Goal: Information Seeking & Learning: Learn about a topic

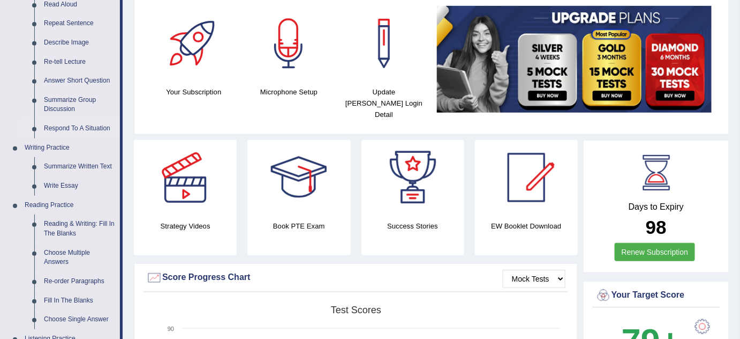
scroll to position [146, 0]
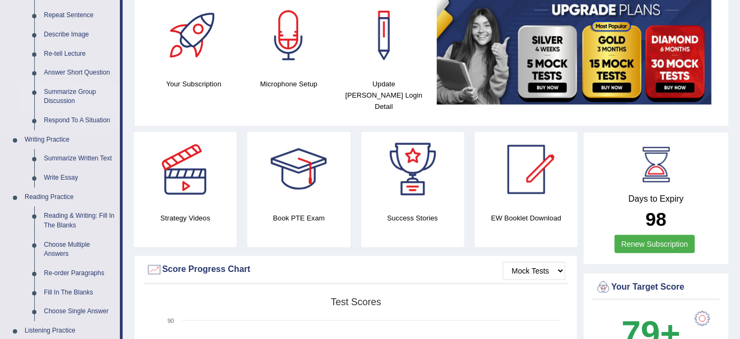
click at [76, 88] on link "Summarize Group Discussion" at bounding box center [79, 97] width 81 height 28
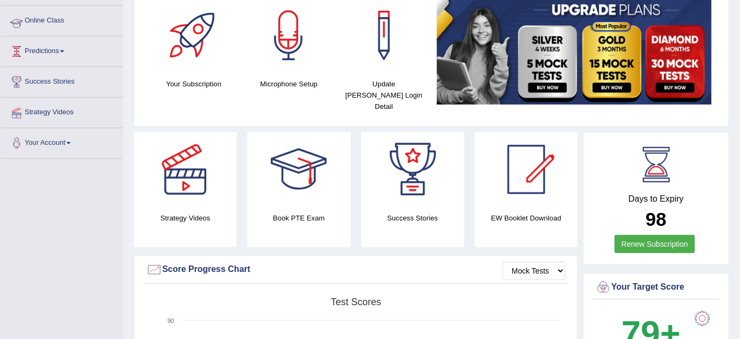
scroll to position [189, 0]
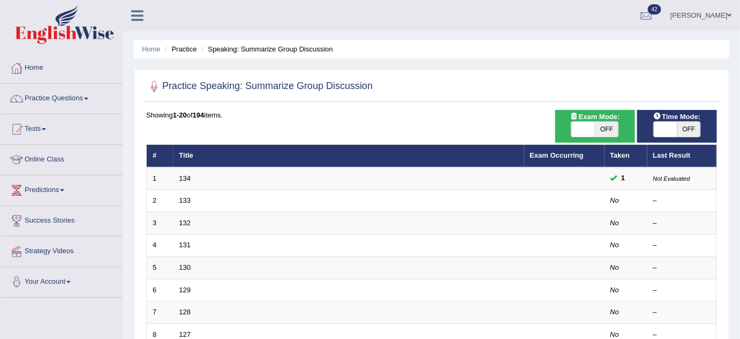
drag, startPoint x: 182, startPoint y: 175, endPoint x: 181, endPoint y: 162, distance: 13.4
click at [183, 175] on link "134" at bounding box center [185, 178] width 12 height 8
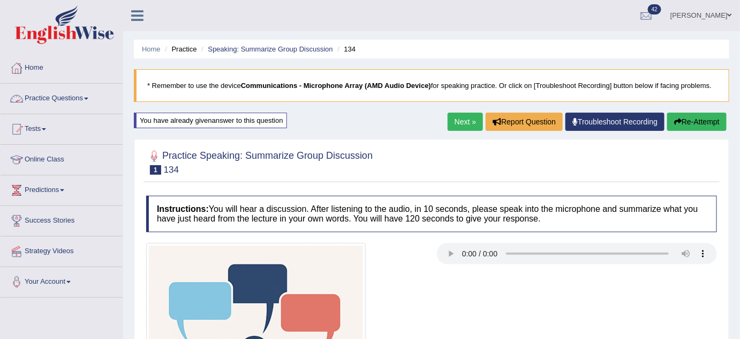
click at [87, 94] on link "Practice Questions" at bounding box center [62, 97] width 122 height 27
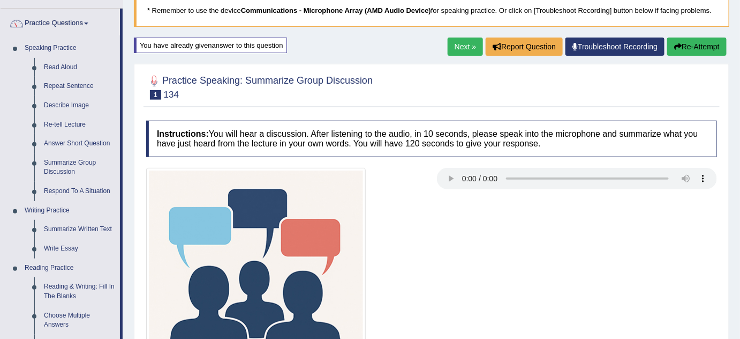
scroll to position [48, 0]
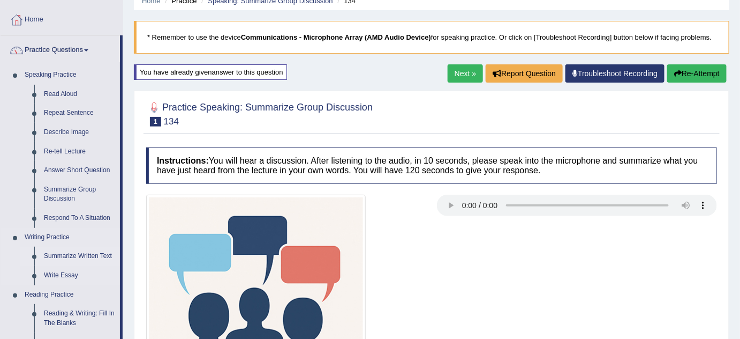
click at [81, 252] on link "Summarize Written Text" at bounding box center [79, 255] width 81 height 19
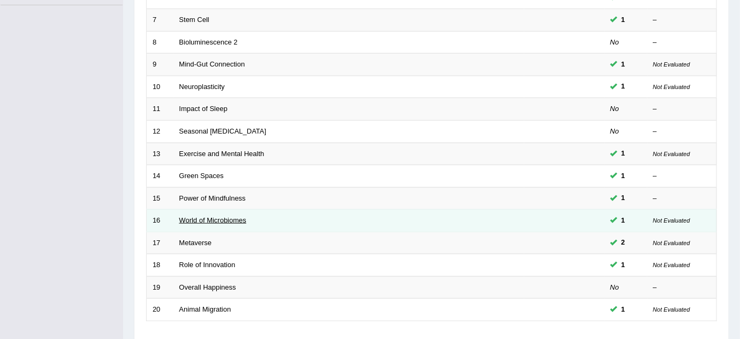
click at [204, 218] on link "World of Microbiomes" at bounding box center [212, 220] width 67 height 8
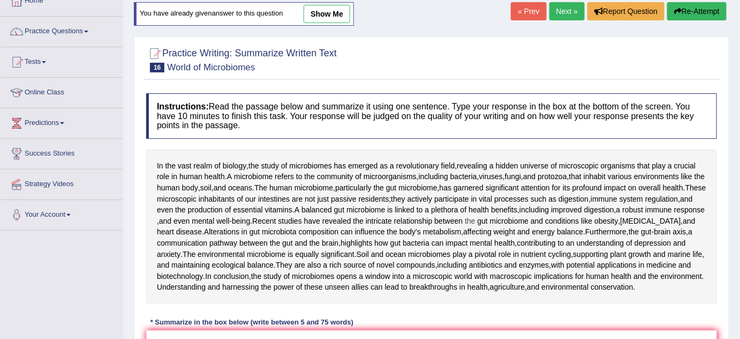
scroll to position [48, 0]
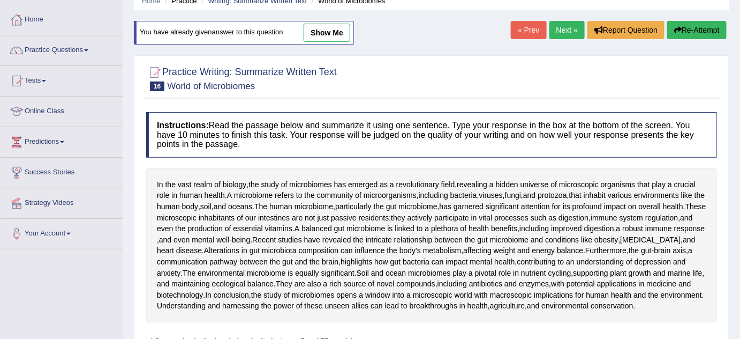
click at [33, 17] on link "Home" at bounding box center [62, 18] width 122 height 27
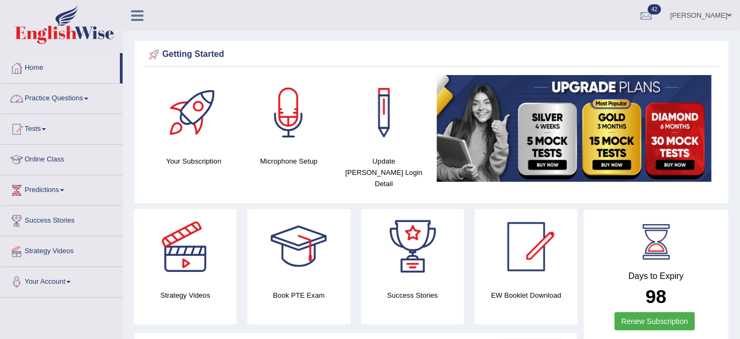
click at [59, 94] on link "Practice Questions" at bounding box center [62, 97] width 122 height 27
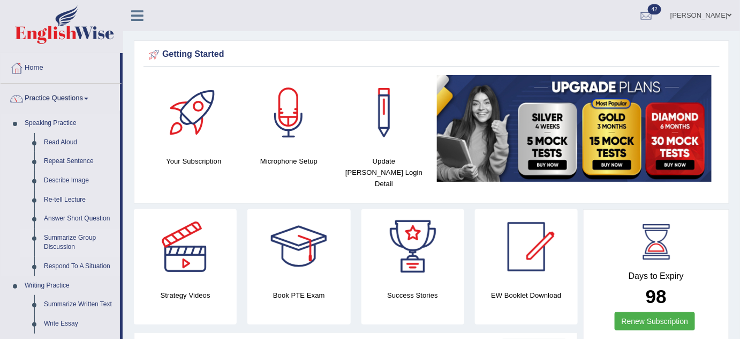
click at [58, 238] on link "Summarize Group Discussion" at bounding box center [79, 242] width 81 height 28
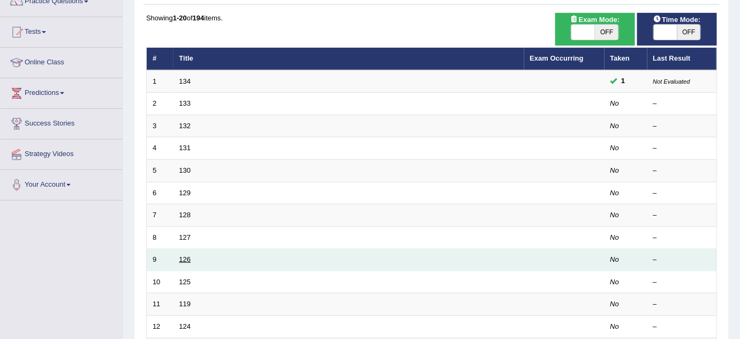
click at [185, 259] on link "126" at bounding box center [185, 259] width 12 height 8
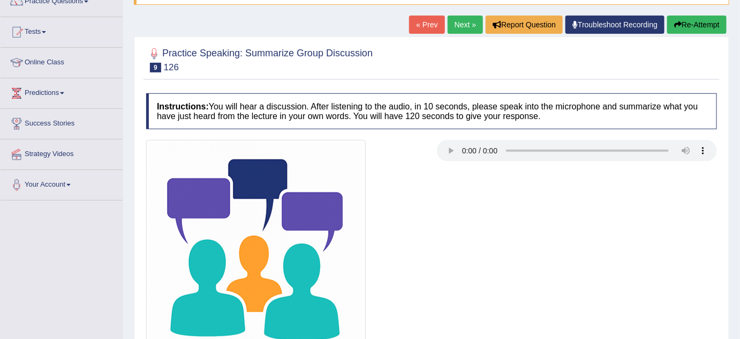
click at [458, 29] on link "Next »" at bounding box center [465, 25] width 35 height 18
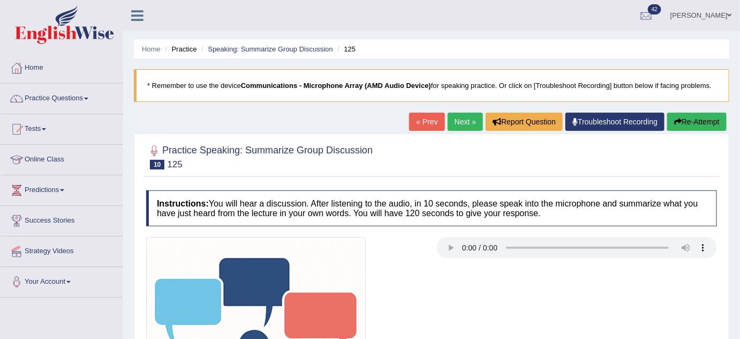
click at [461, 125] on link "Next »" at bounding box center [465, 122] width 35 height 18
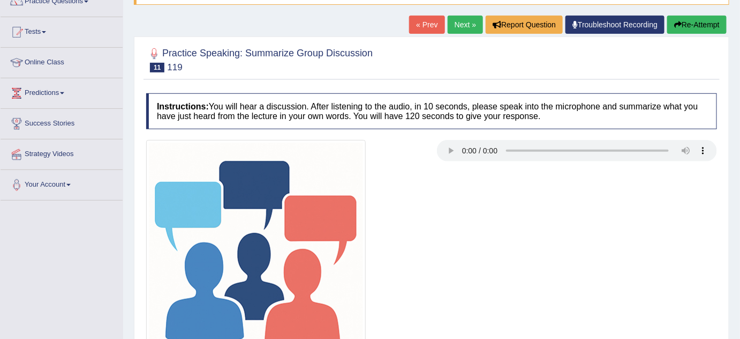
scroll to position [97, 0]
click at [462, 27] on link "Next »" at bounding box center [465, 25] width 35 height 18
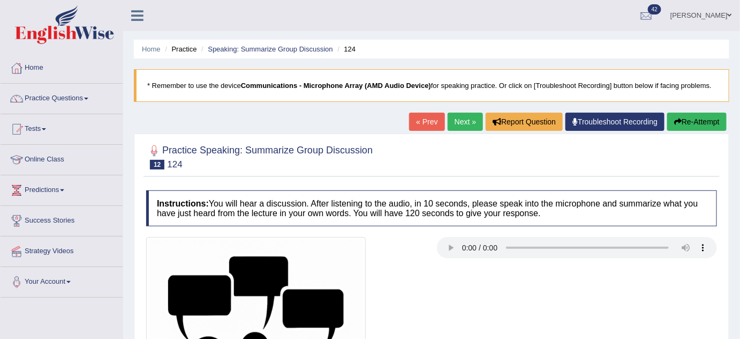
click at [462, 113] on link "Next »" at bounding box center [465, 122] width 35 height 18
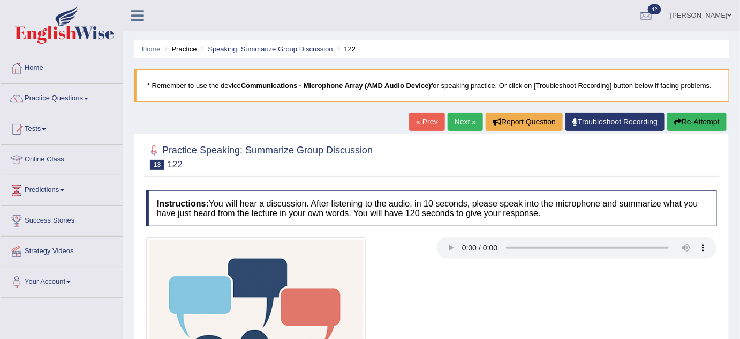
click at [419, 114] on link "« Prev" at bounding box center [426, 122] width 35 height 18
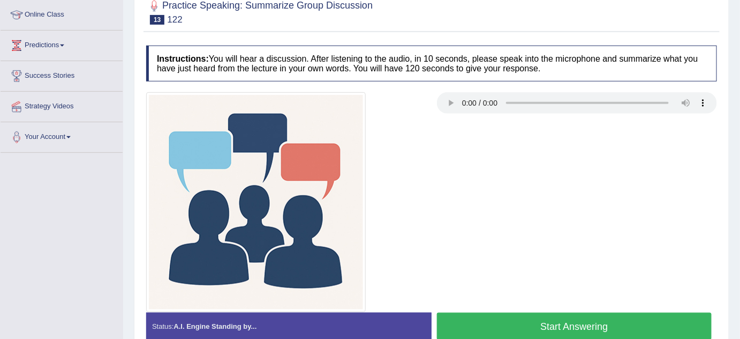
scroll to position [146, 0]
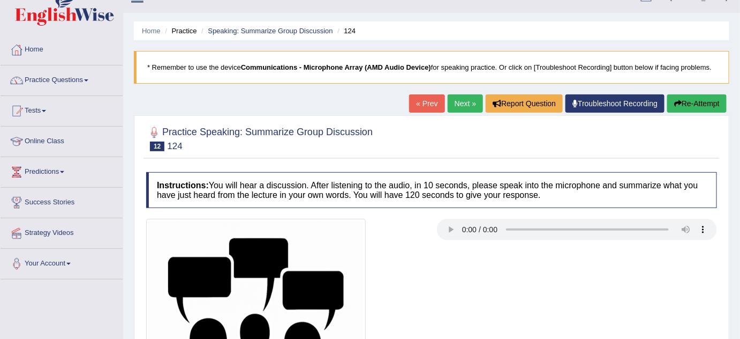
scroll to position [48, 0]
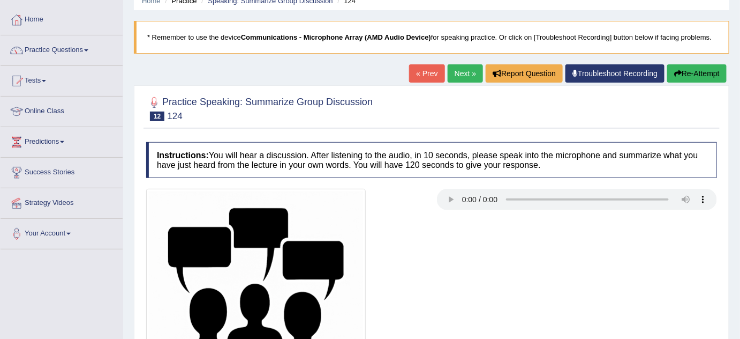
click at [464, 77] on link "Next »" at bounding box center [465, 73] width 35 height 18
